Goal: Register for event/course

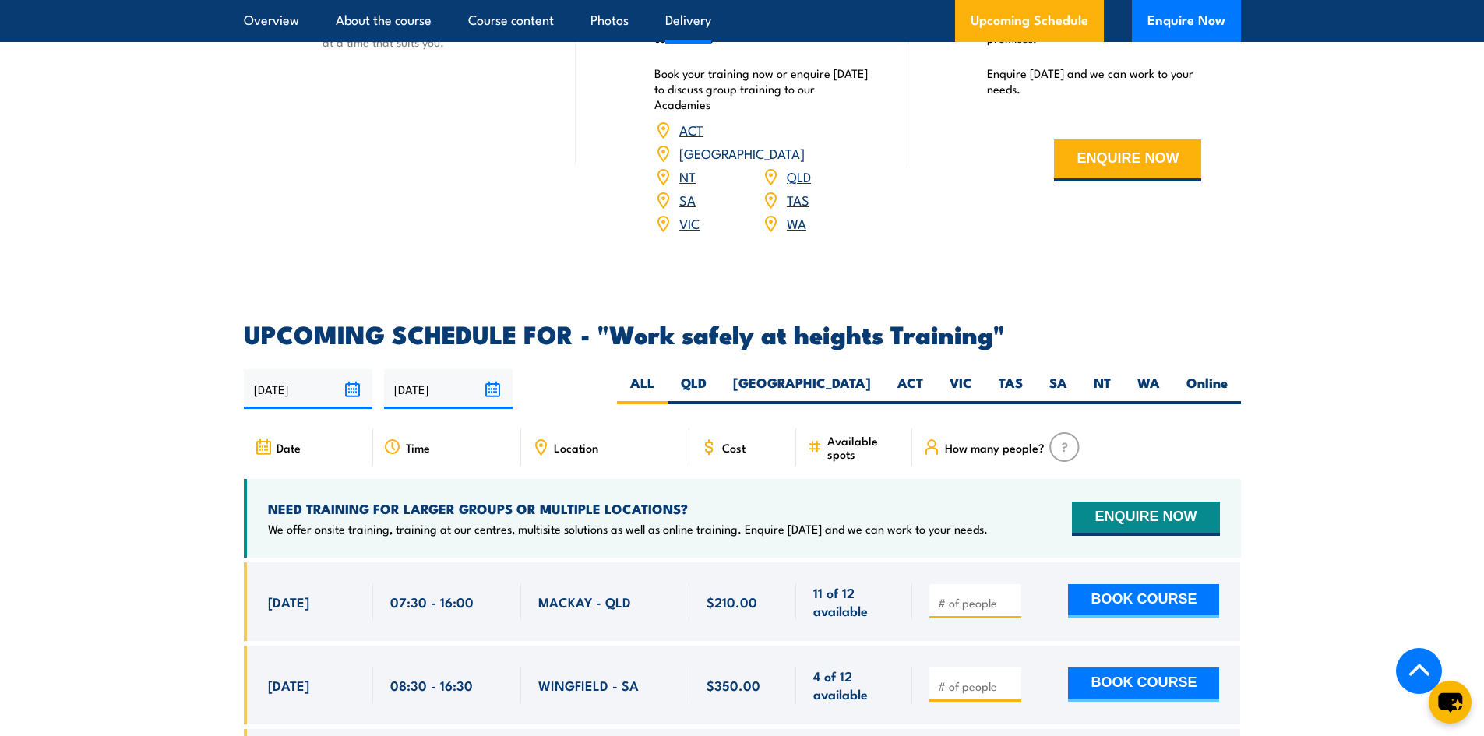
scroll to position [2181, 0]
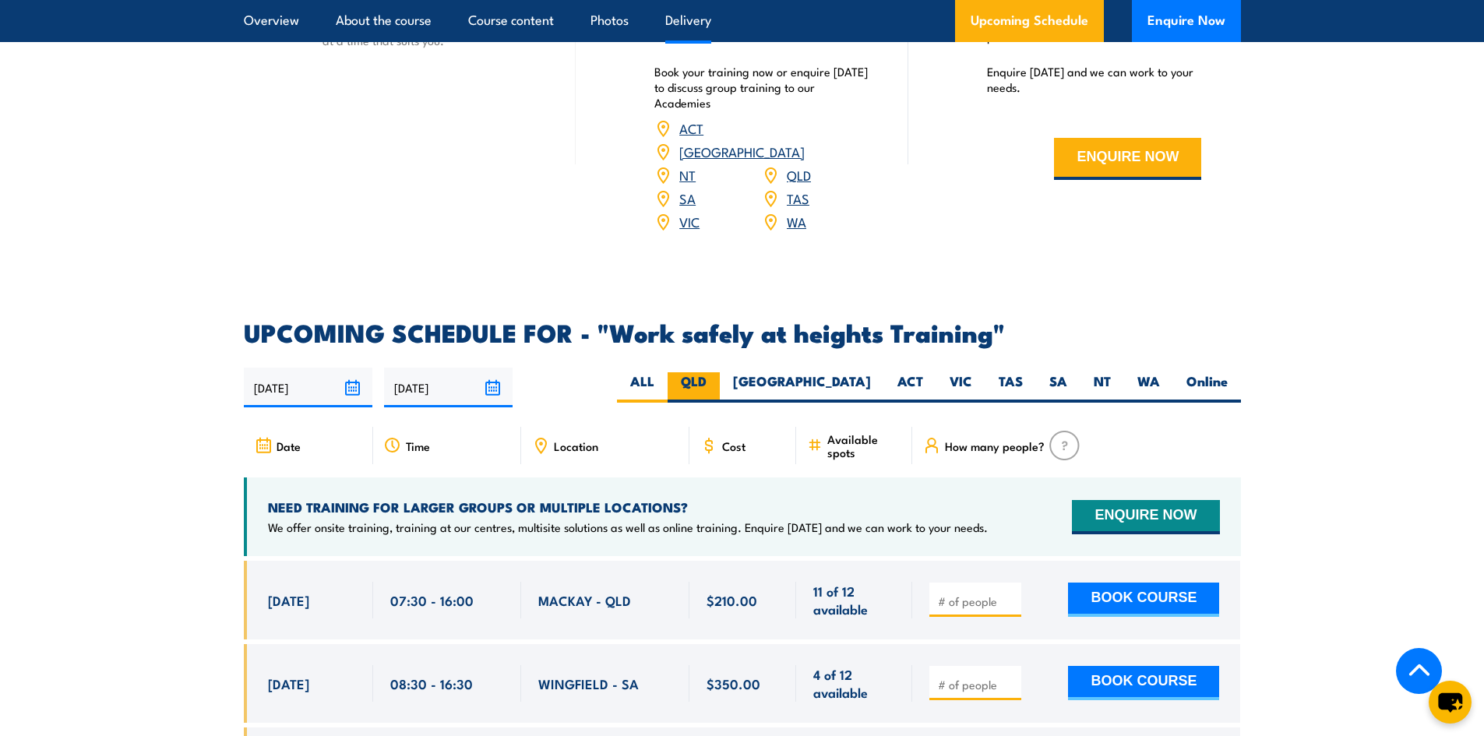
click at [720, 372] on label "QLD" at bounding box center [694, 387] width 52 height 30
click at [717, 372] on input "QLD" at bounding box center [712, 377] width 10 height 10
radio input "true"
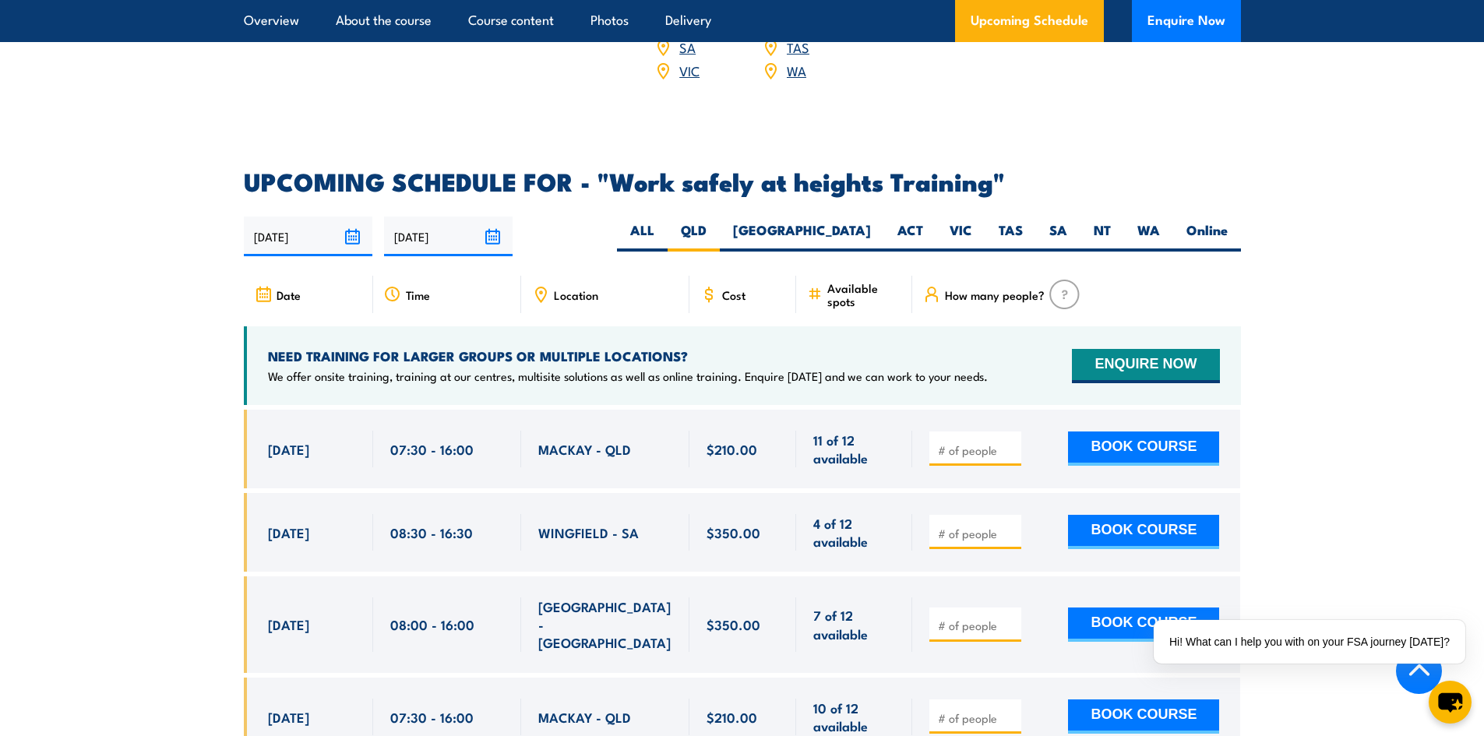
scroll to position [2337, 0]
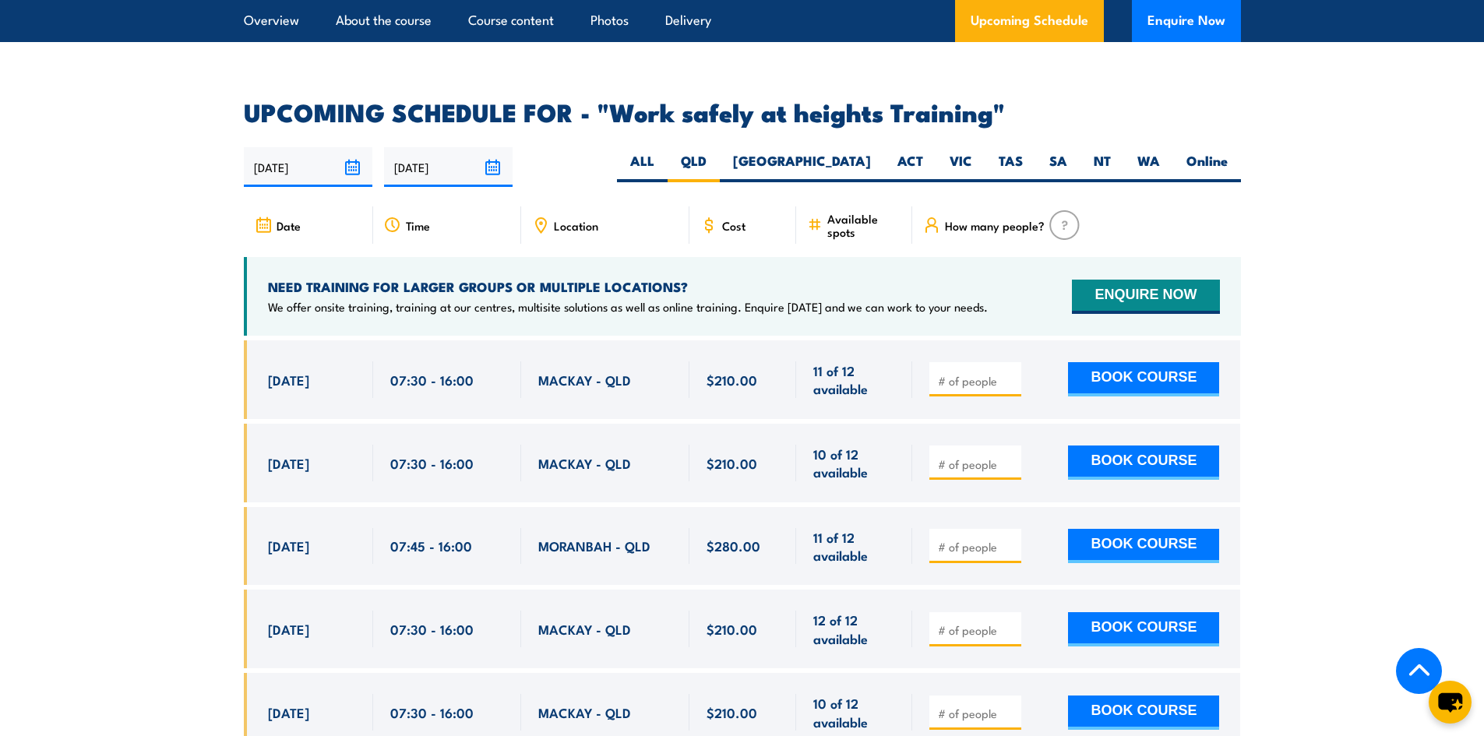
scroll to position [2401, 0]
drag, startPoint x: 548, startPoint y: 356, endPoint x: 652, endPoint y: 360, distance: 103.7
click at [652, 362] on div "MACKAY - QLD" at bounding box center [605, 380] width 134 height 37
click at [608, 538] on span "MORANBAH - QLD" at bounding box center [594, 547] width 112 height 18
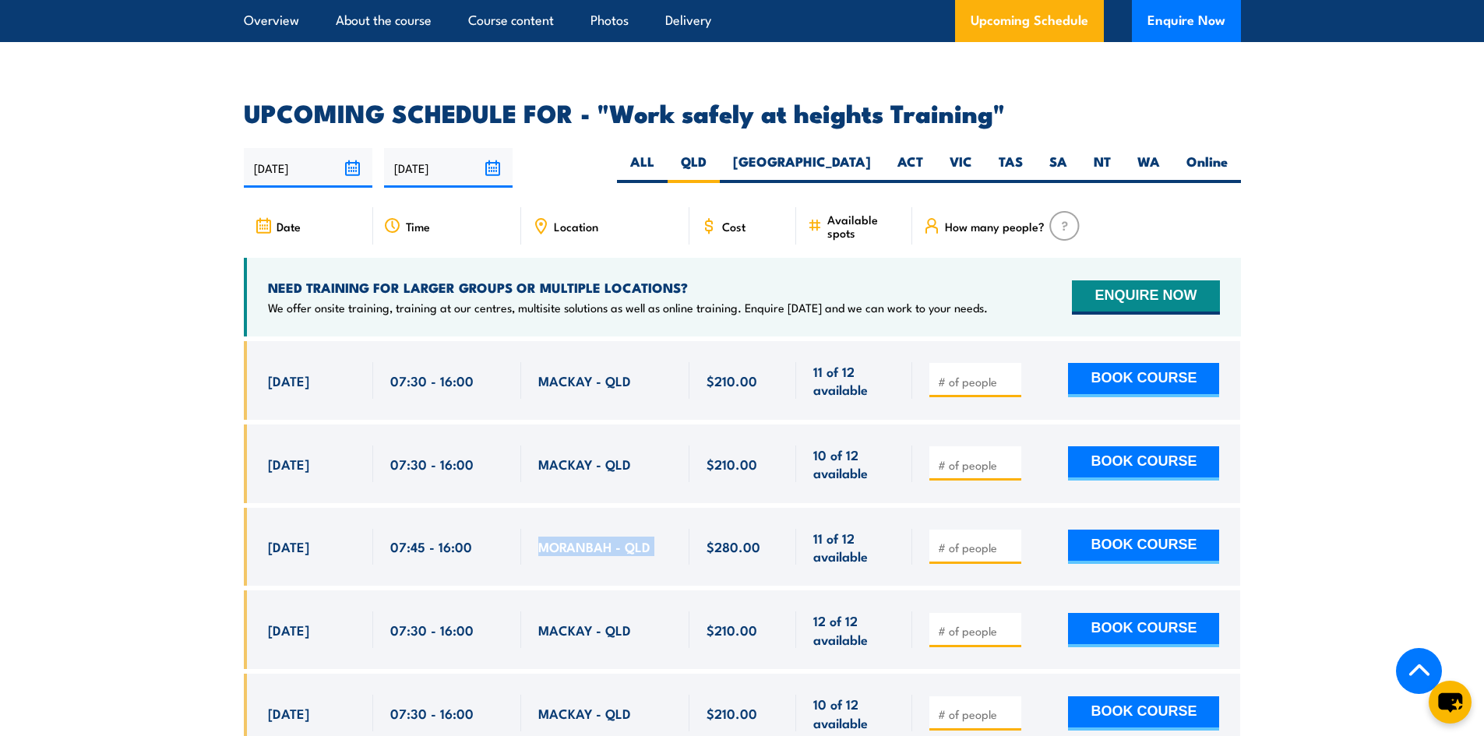
click at [608, 538] on span "MORANBAH - QLD" at bounding box center [594, 547] width 112 height 18
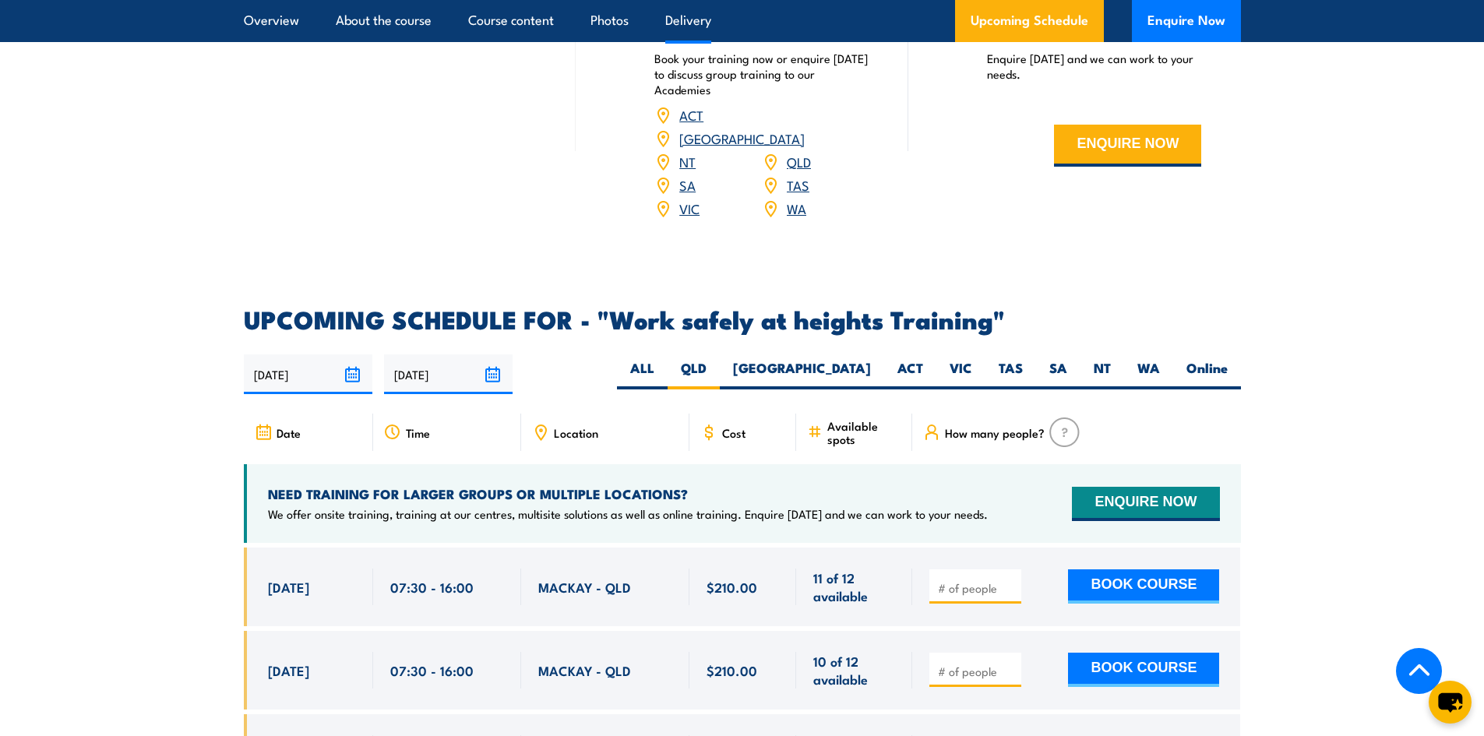
scroll to position [2167, 0]
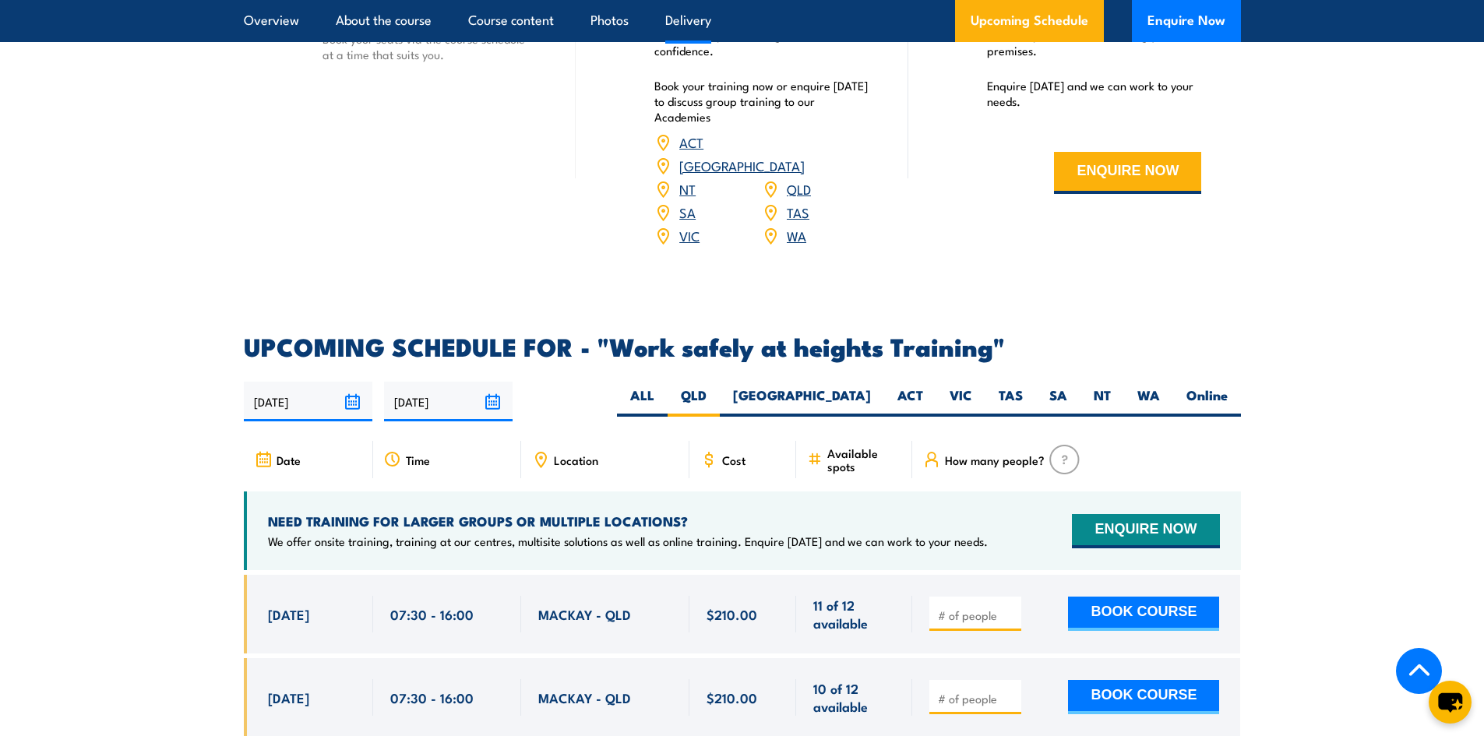
click at [595, 513] on h4 "NEED TRAINING FOR LARGER GROUPS OR MULTIPLE LOCATIONS?" at bounding box center [628, 521] width 720 height 17
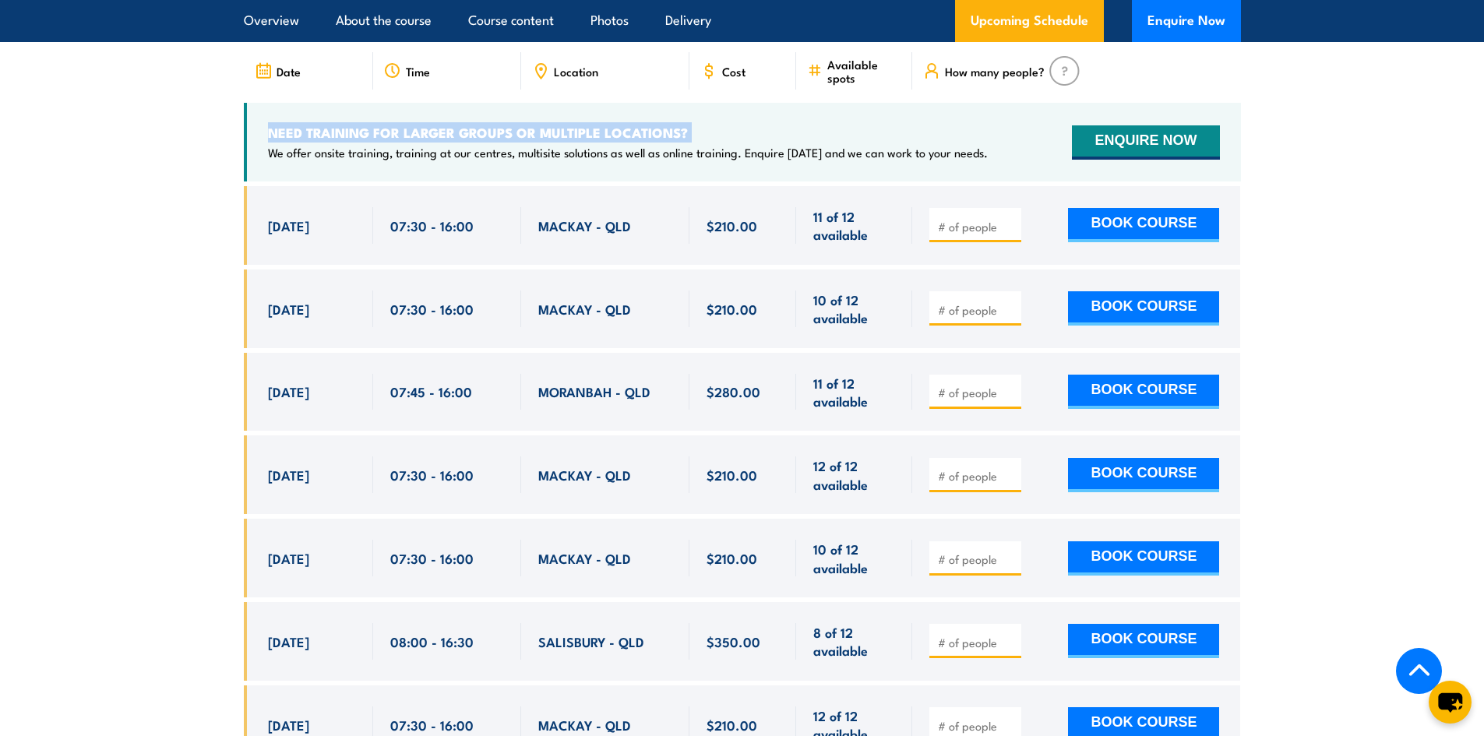
scroll to position [2557, 0]
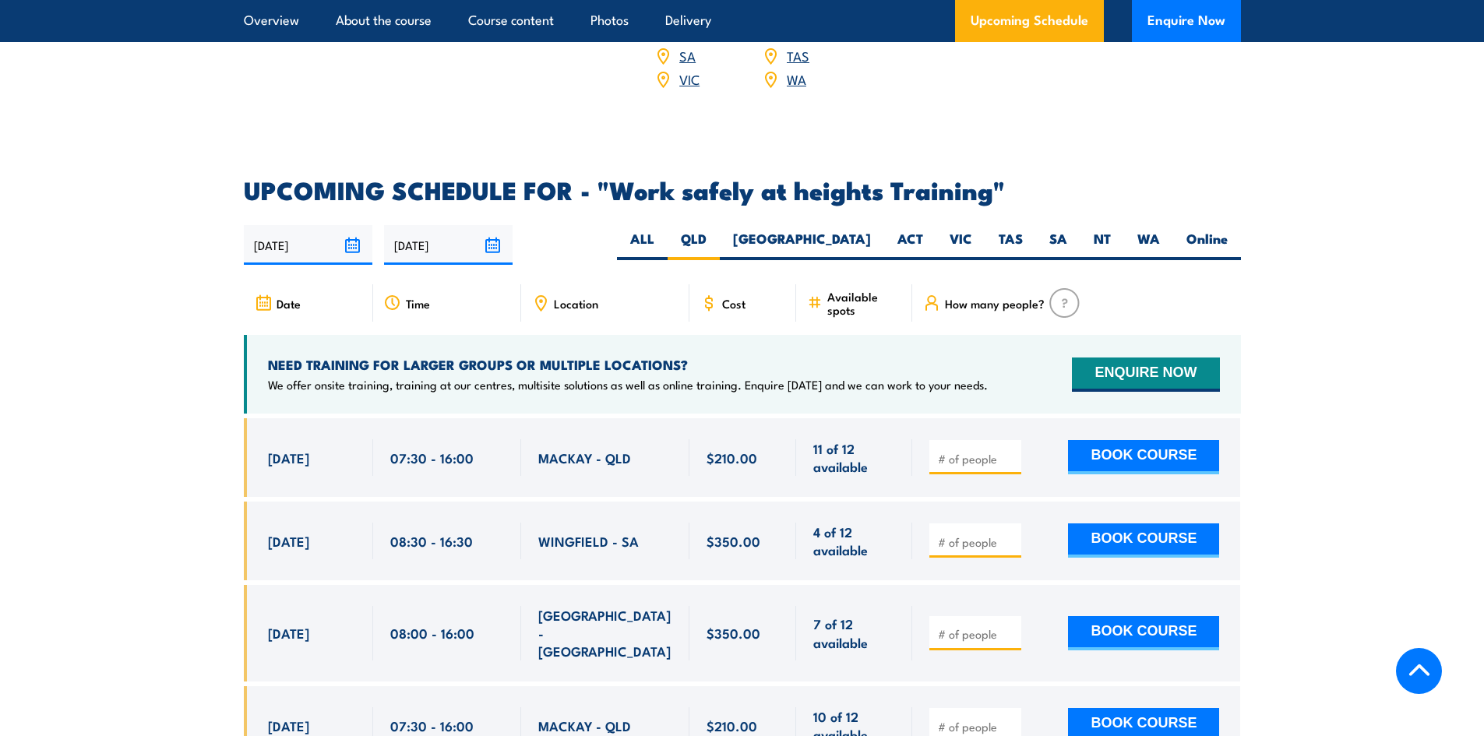
scroll to position [2337, 0]
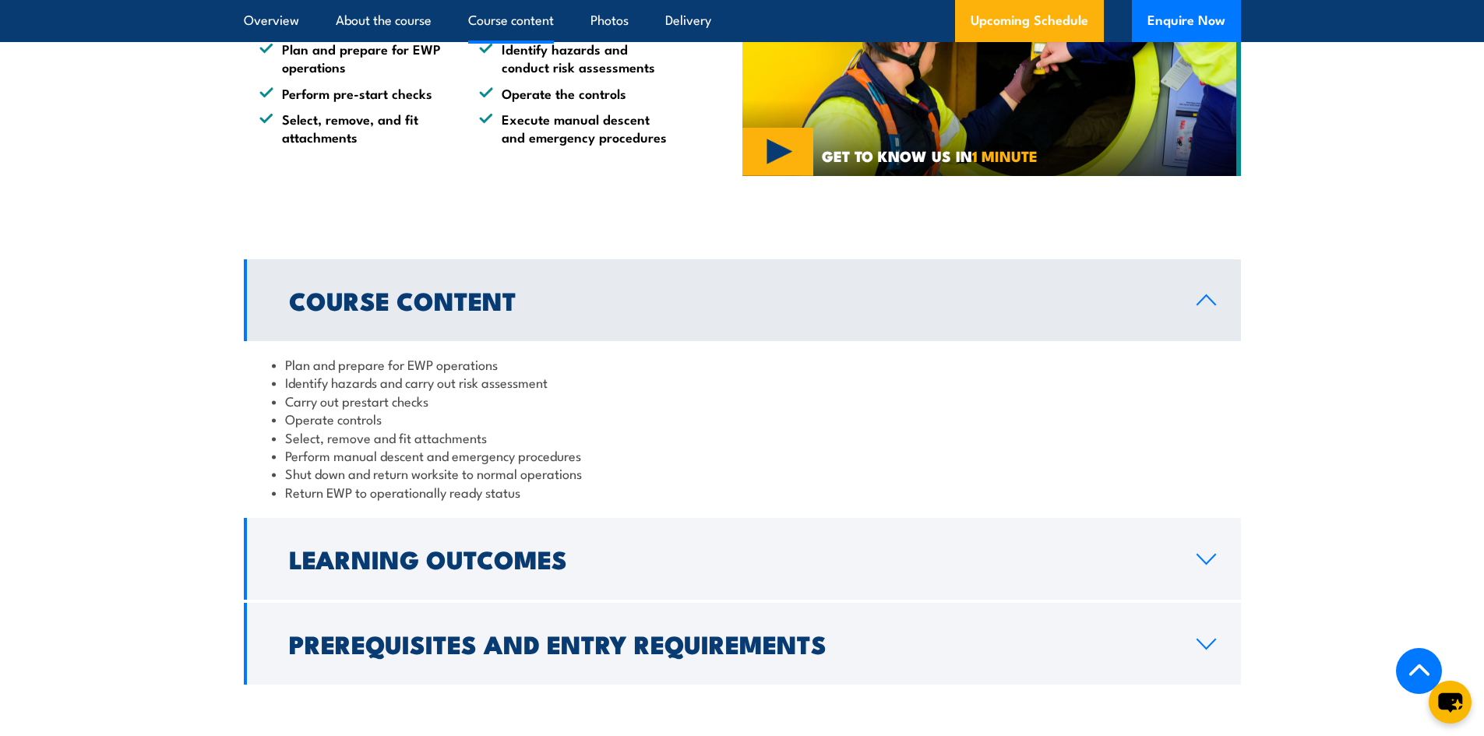
scroll to position [1169, 0]
